Goal: Transaction & Acquisition: Purchase product/service

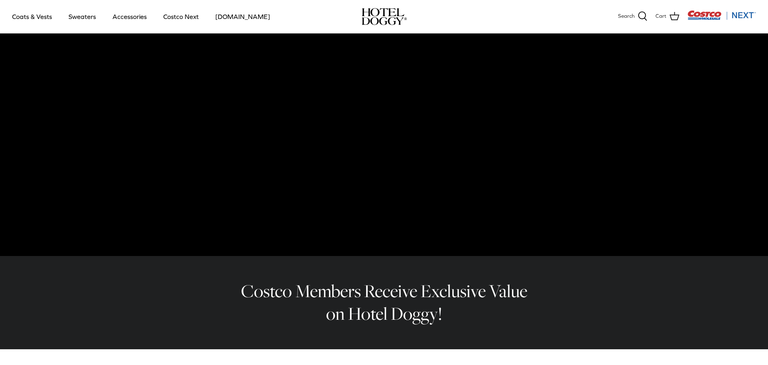
scroll to position [2, 0]
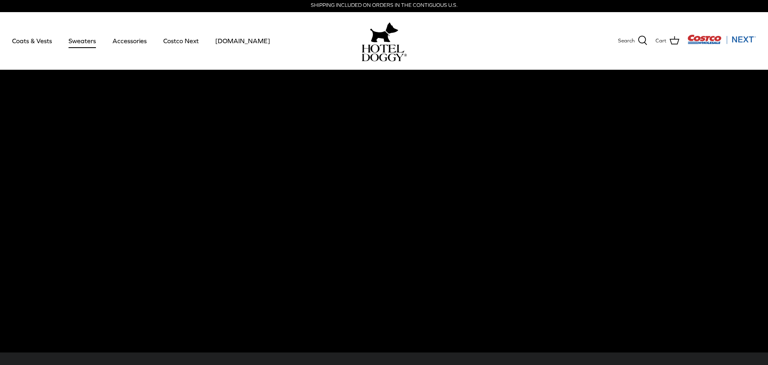
click at [77, 38] on link "Sweaters" at bounding box center [82, 40] width 42 height 27
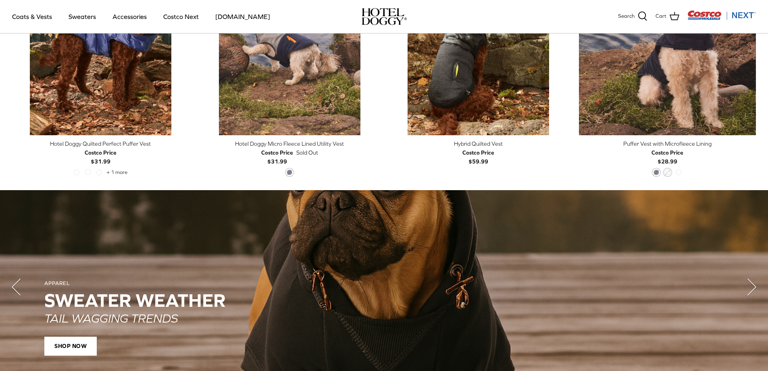
scroll to position [607, 0]
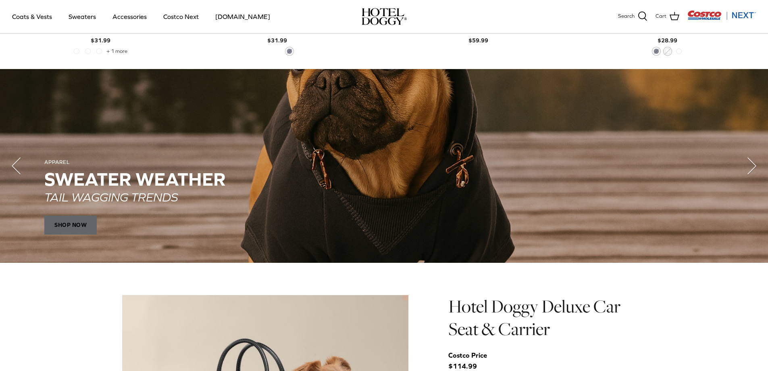
click at [69, 221] on span "SHOP NOW" at bounding box center [70, 224] width 52 height 19
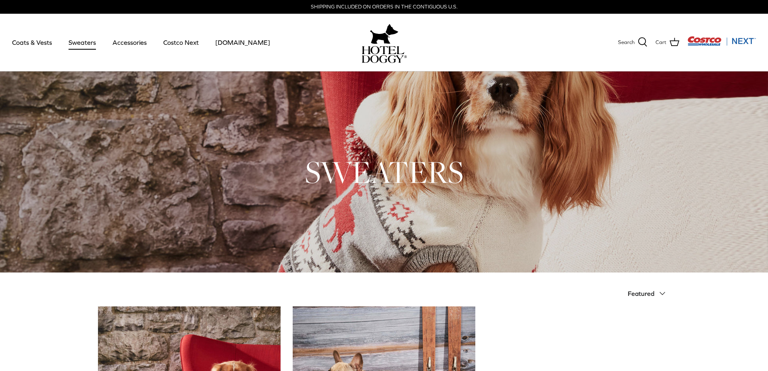
click at [382, 142] on div at bounding box center [384, 171] width 768 height 201
drag, startPoint x: 372, startPoint y: 170, endPoint x: 477, endPoint y: 168, distance: 105.7
click at [380, 168] on h1 "SWEATERS" at bounding box center [384, 172] width 573 height 40
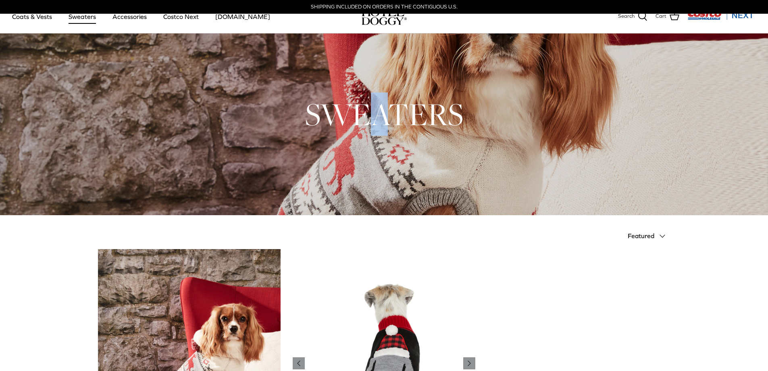
scroll to position [161, 0]
